Goal: Information Seeking & Learning: Find specific fact

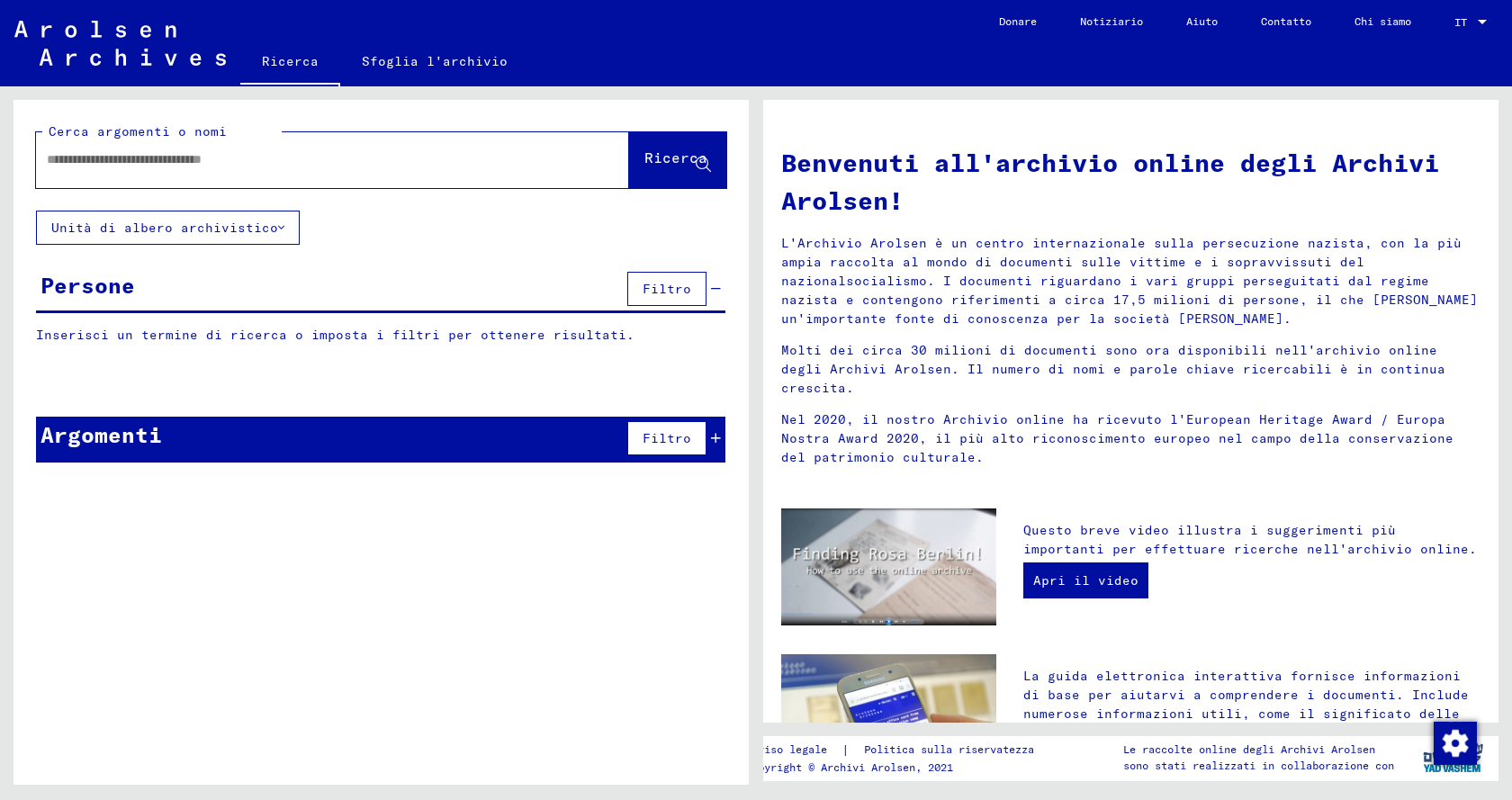
click at [244, 152] on input "text" at bounding box center [311, 159] width 528 height 19
type input "**********"
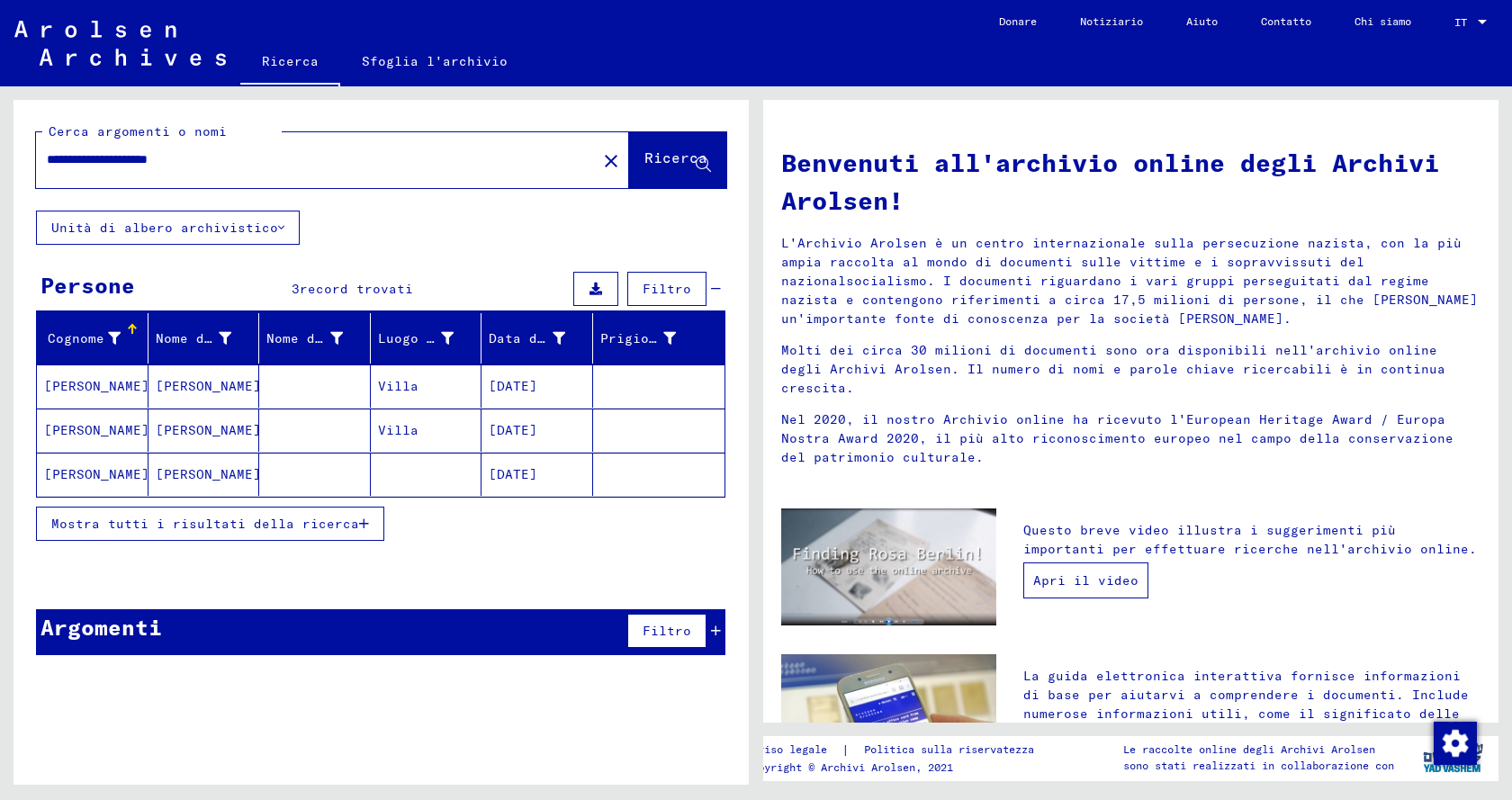
click at [1095, 572] on font "Apri il video" at bounding box center [1086, 581] width 105 height 17
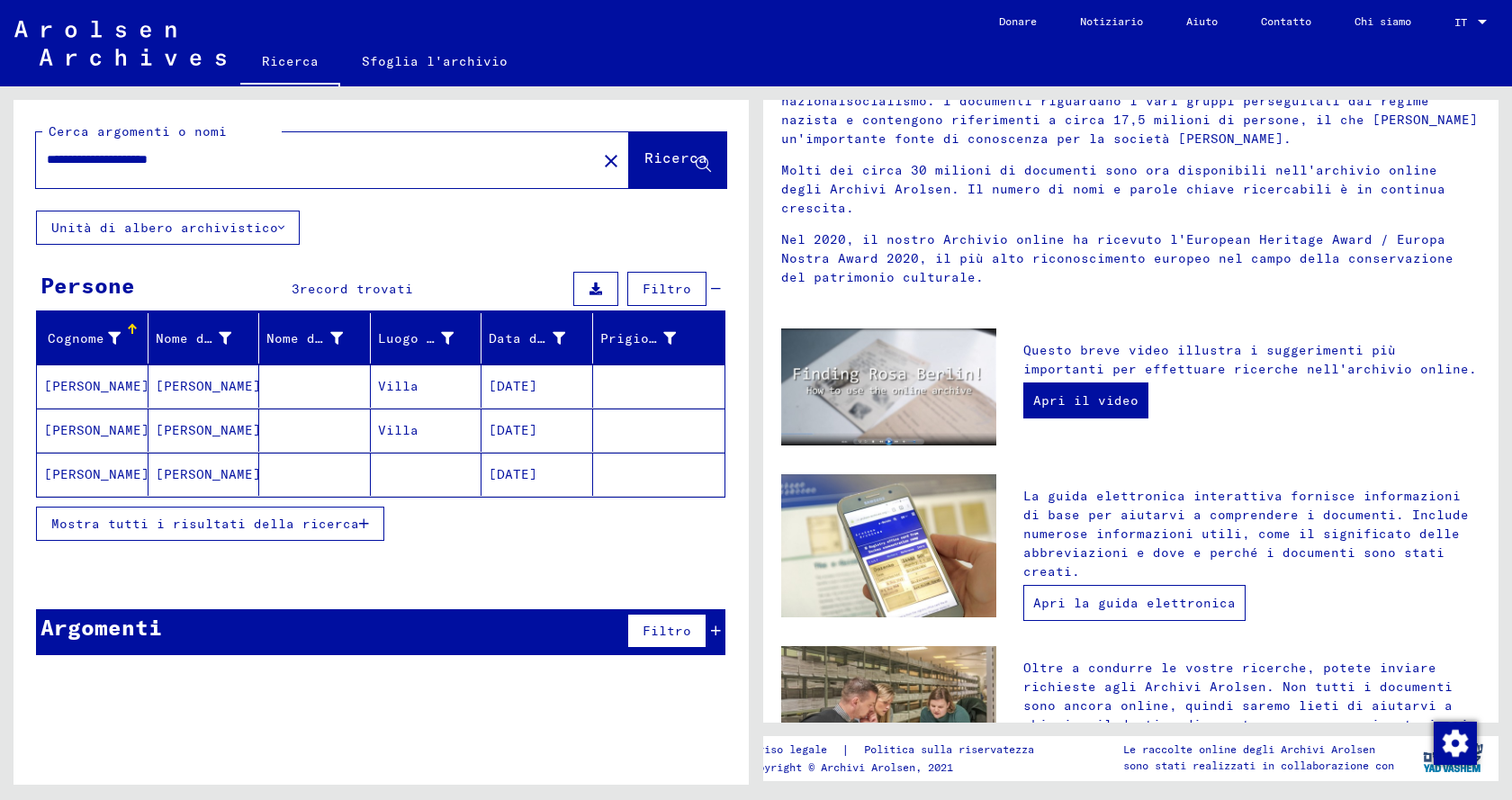
click at [1140, 594] on font "Apri la guida elettronica" at bounding box center [1135, 603] width 203 height 17
click at [175, 385] on font "[PERSON_NAME]" at bounding box center [208, 386] width 105 height 17
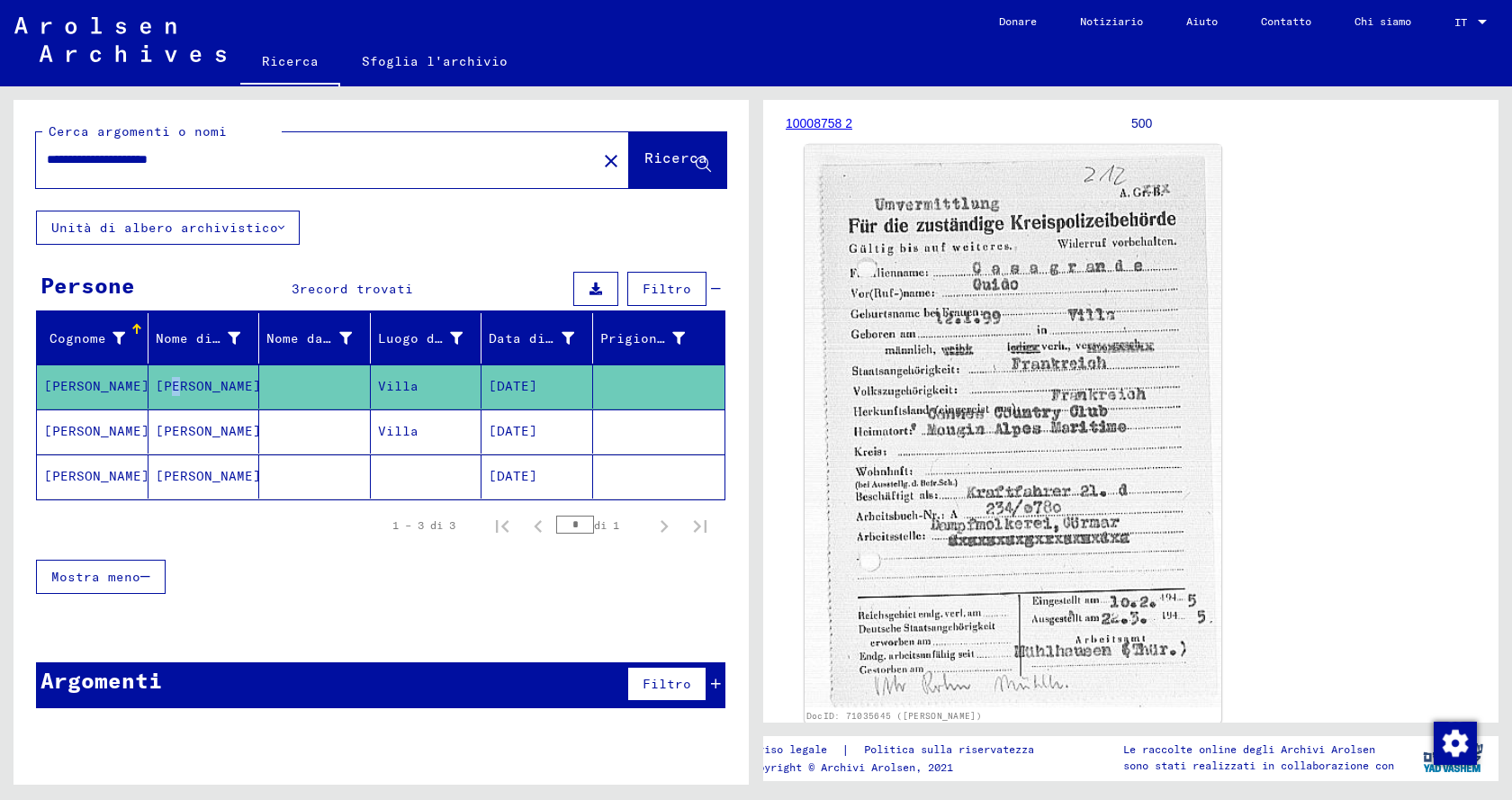
scroll to position [270, 0]
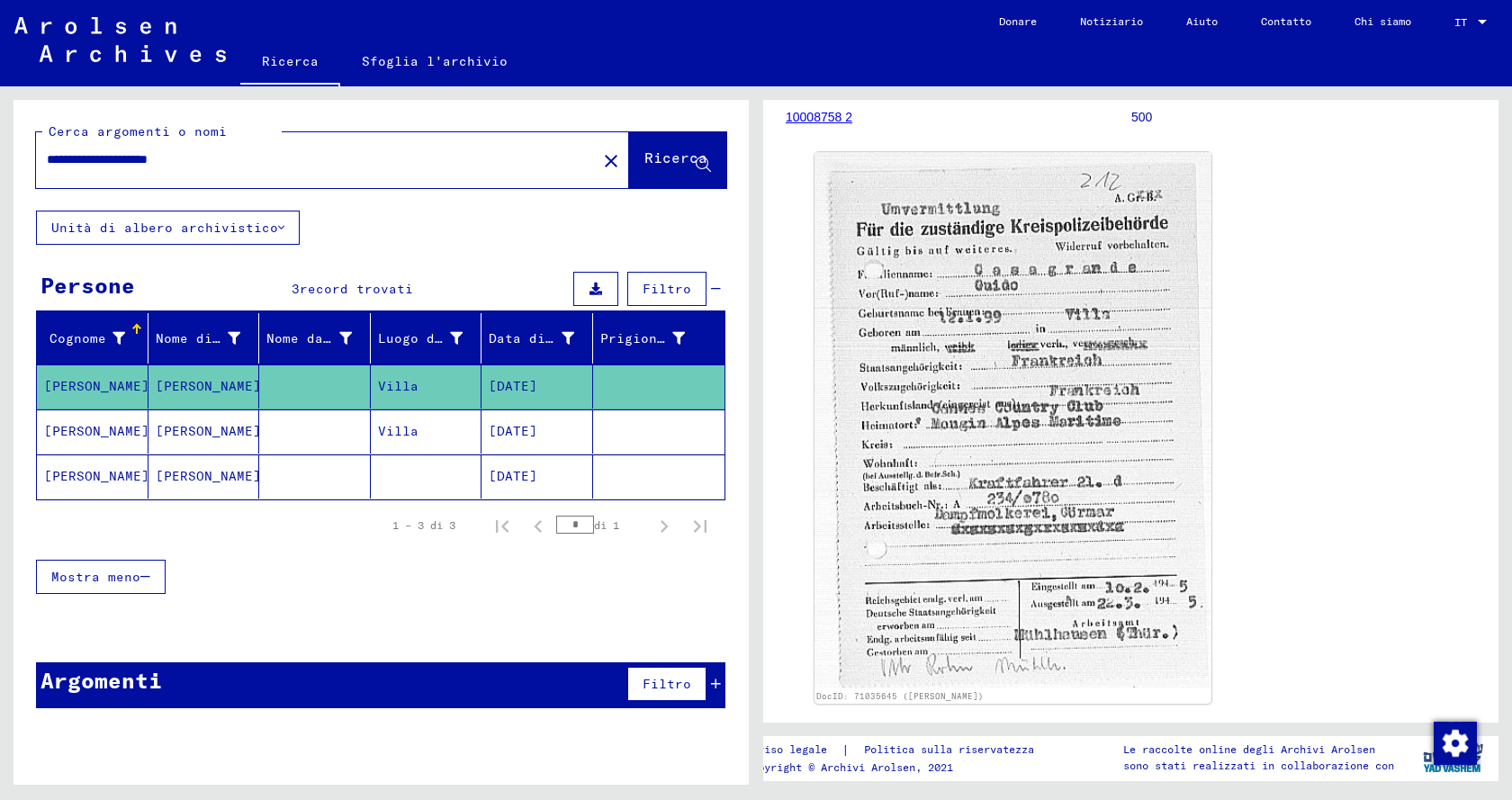
click at [526, 429] on font "[DATE]" at bounding box center [513, 431] width 49 height 17
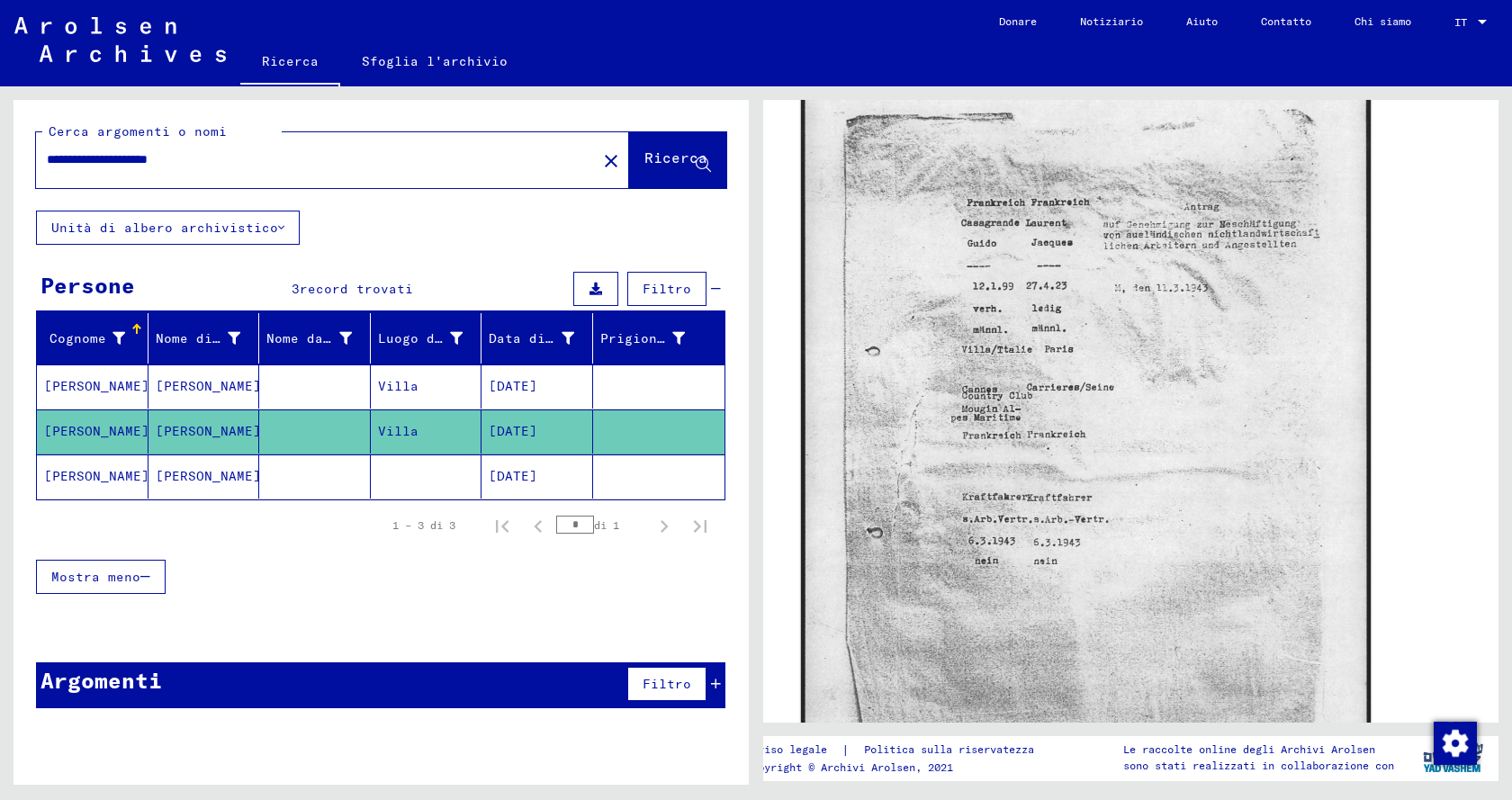
scroll to position [270, 0]
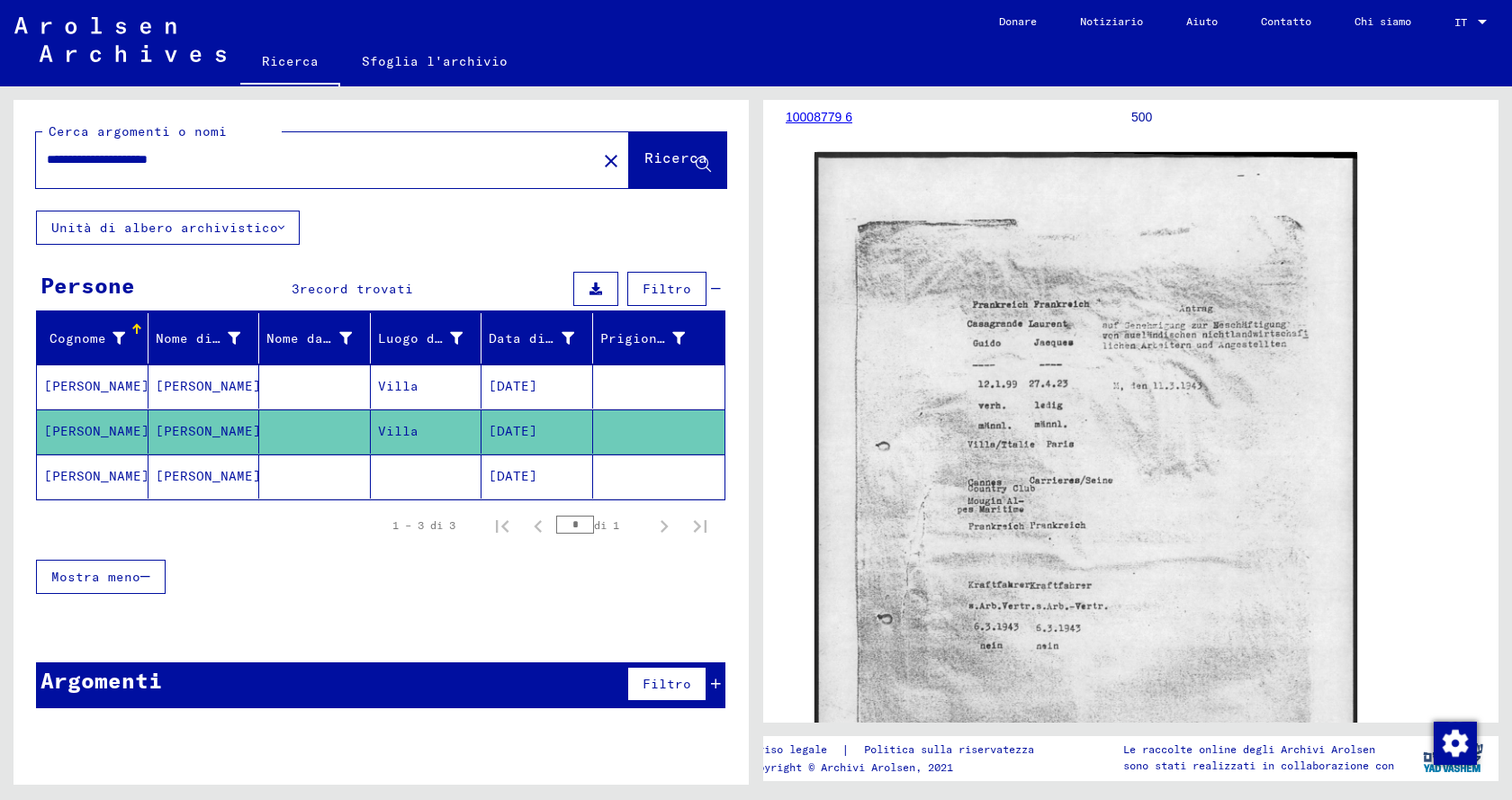
click at [535, 477] on font "[DATE]" at bounding box center [513, 476] width 49 height 17
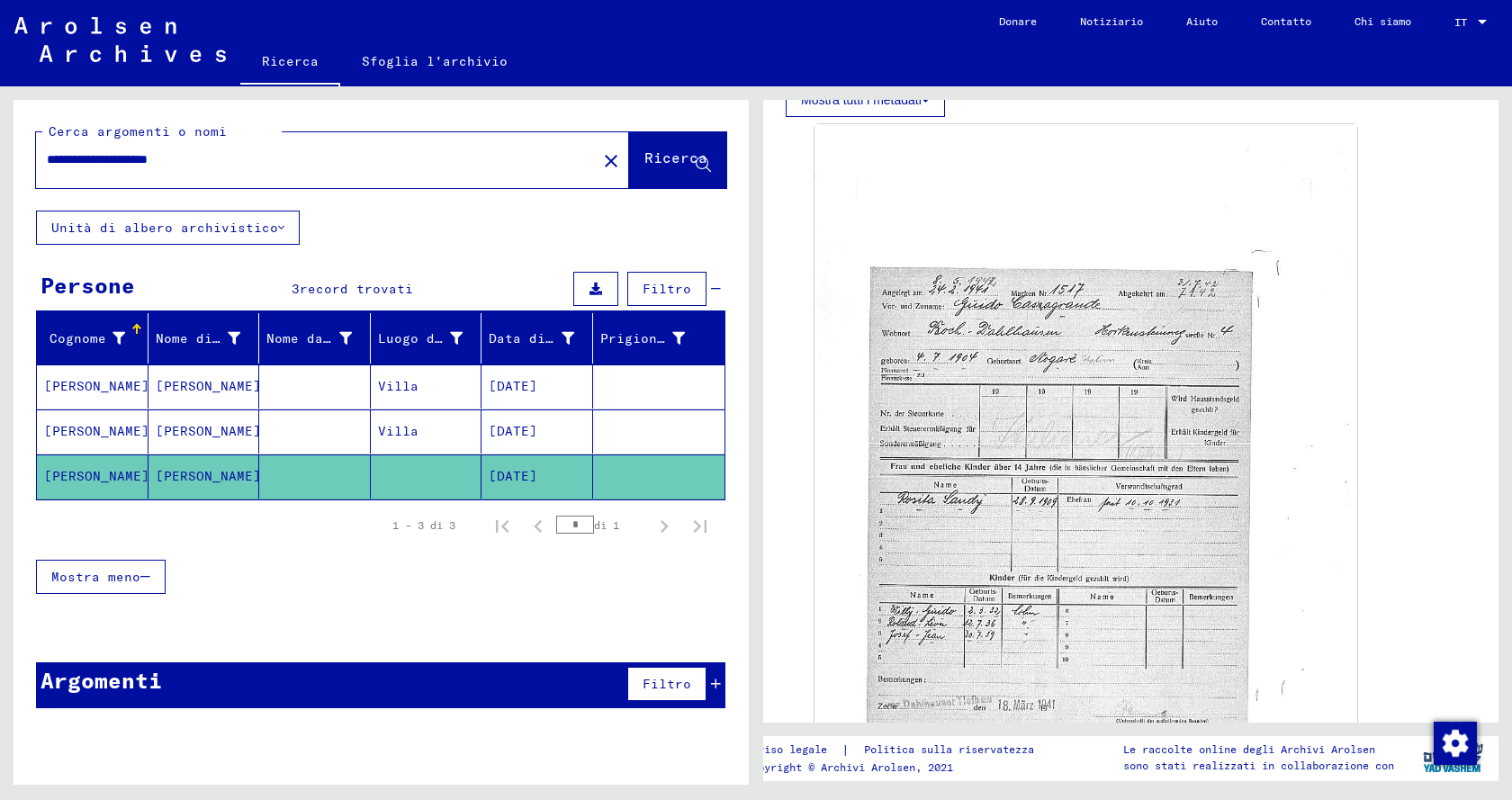
scroll to position [629, 0]
